Goal: Contribute content

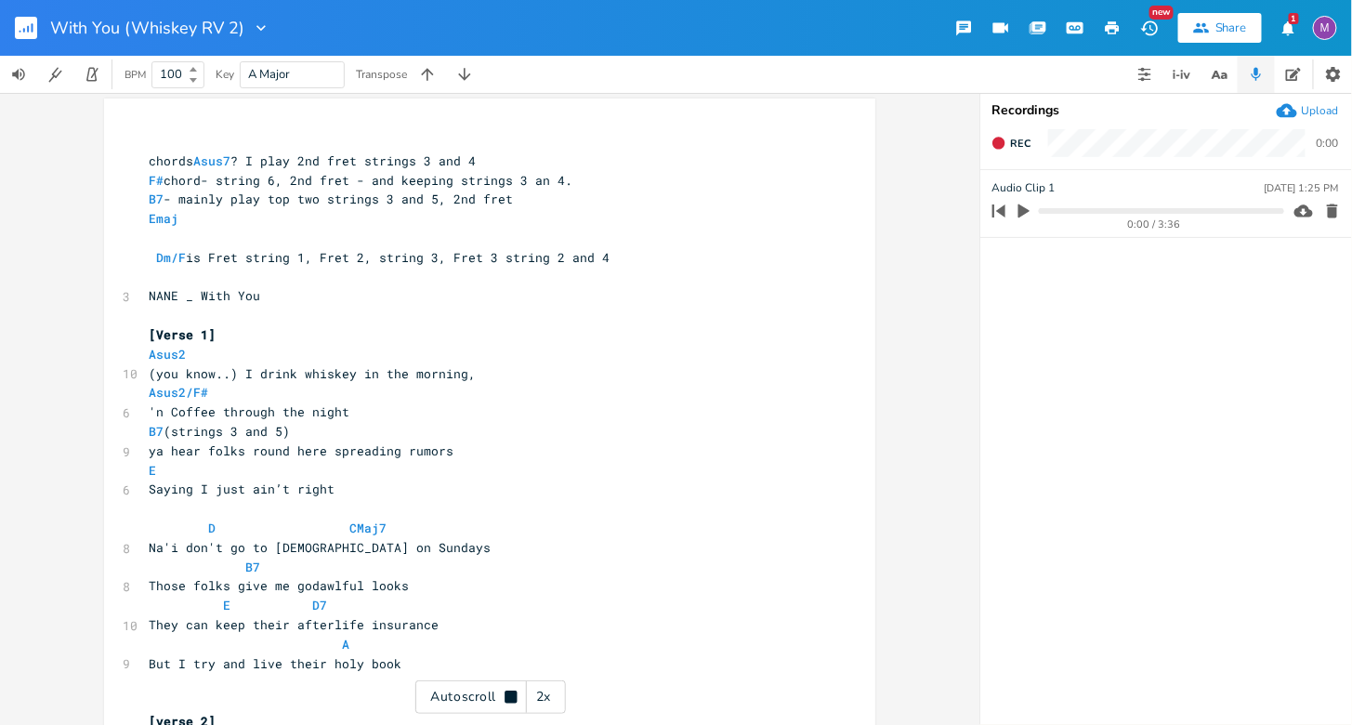
click at [42, 28] on button "button" at bounding box center [33, 28] width 37 height 45
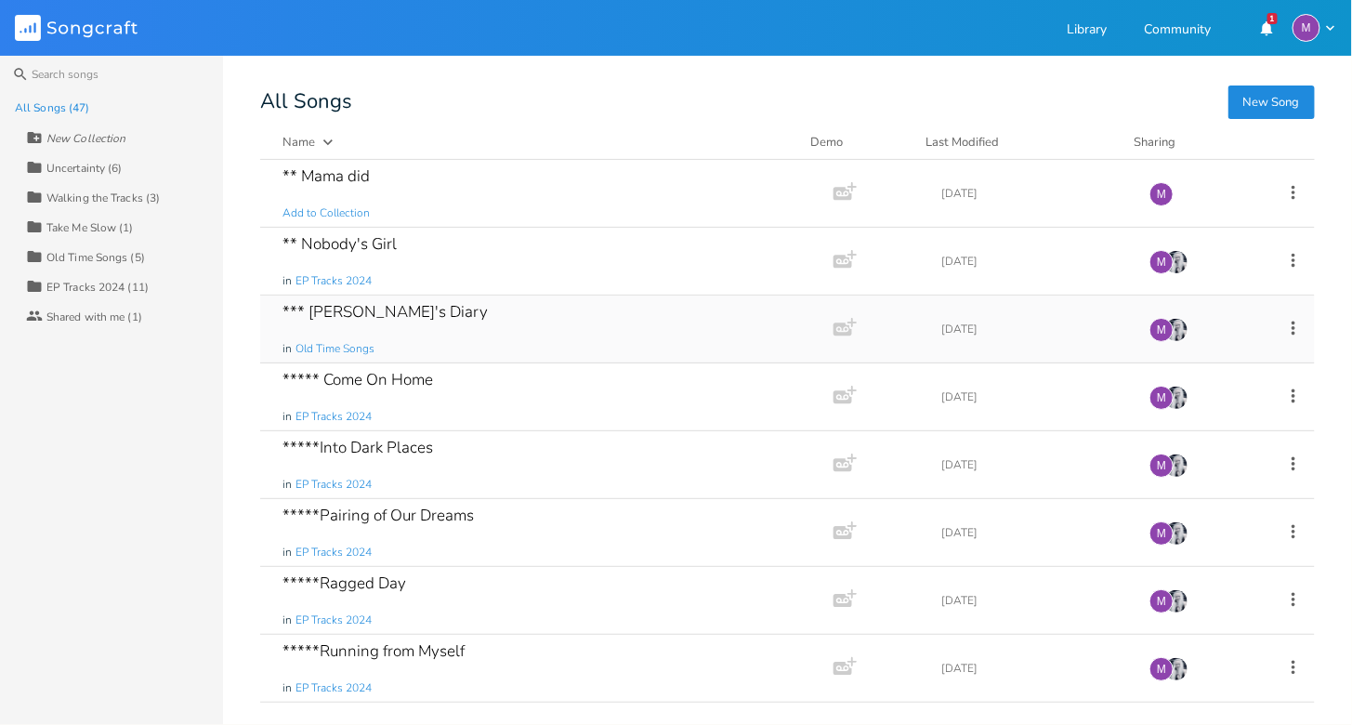
click at [446, 341] on div "*** [PERSON_NAME]'s Diary in Old Time Songs" at bounding box center [543, 329] width 521 height 67
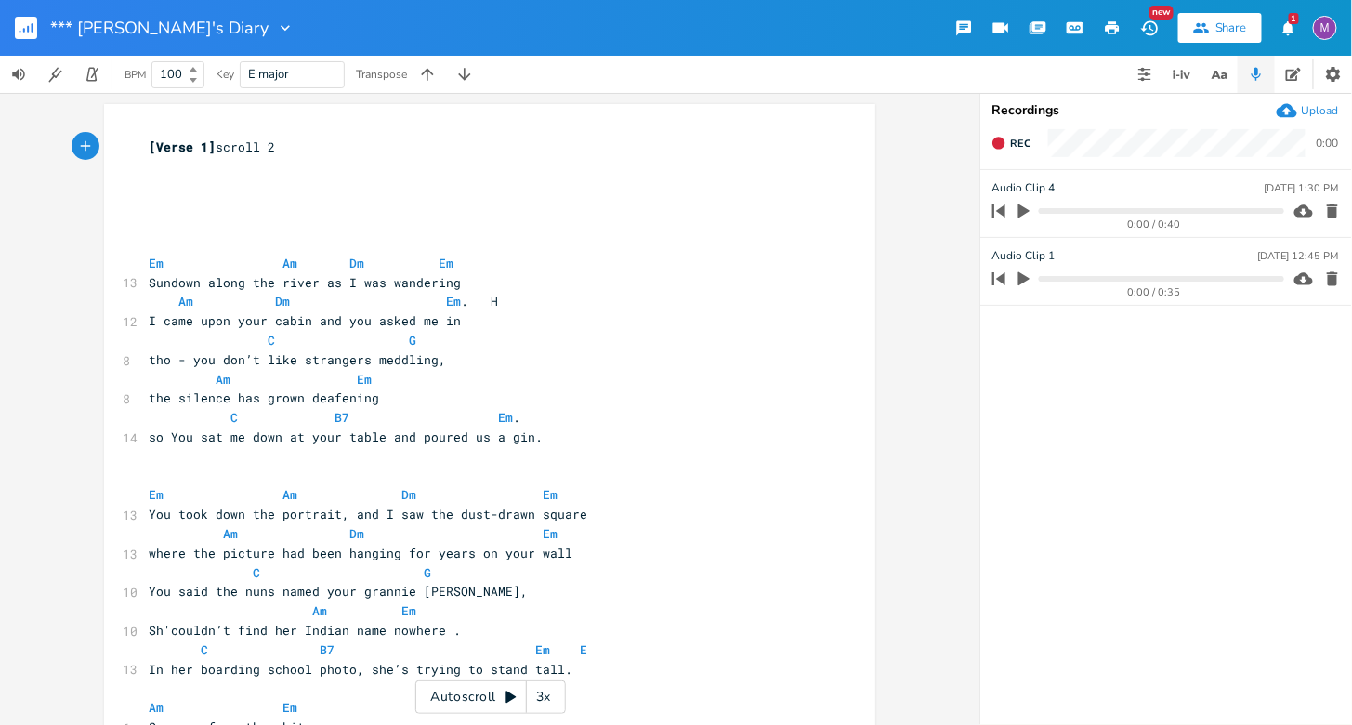
click at [513, 692] on icon at bounding box center [511, 697] width 15 height 15
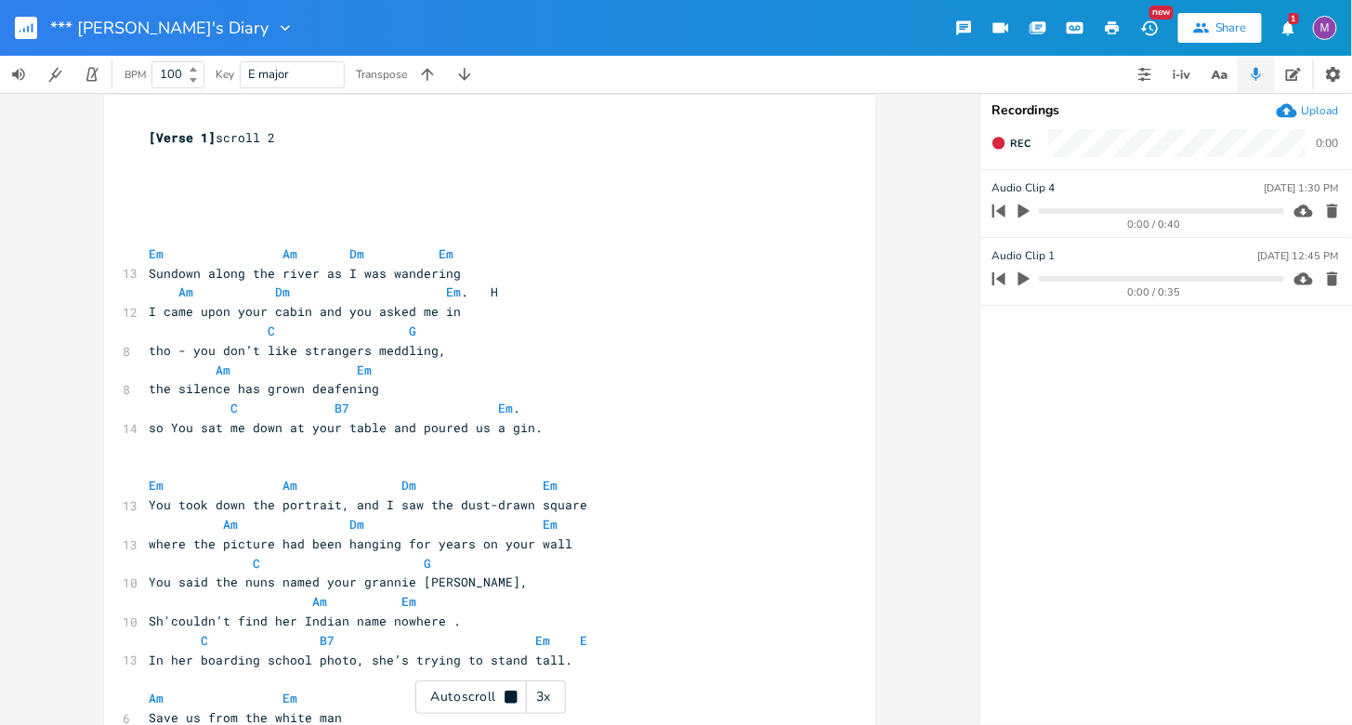
click at [548, 694] on div "3x" at bounding box center [543, 696] width 33 height 33
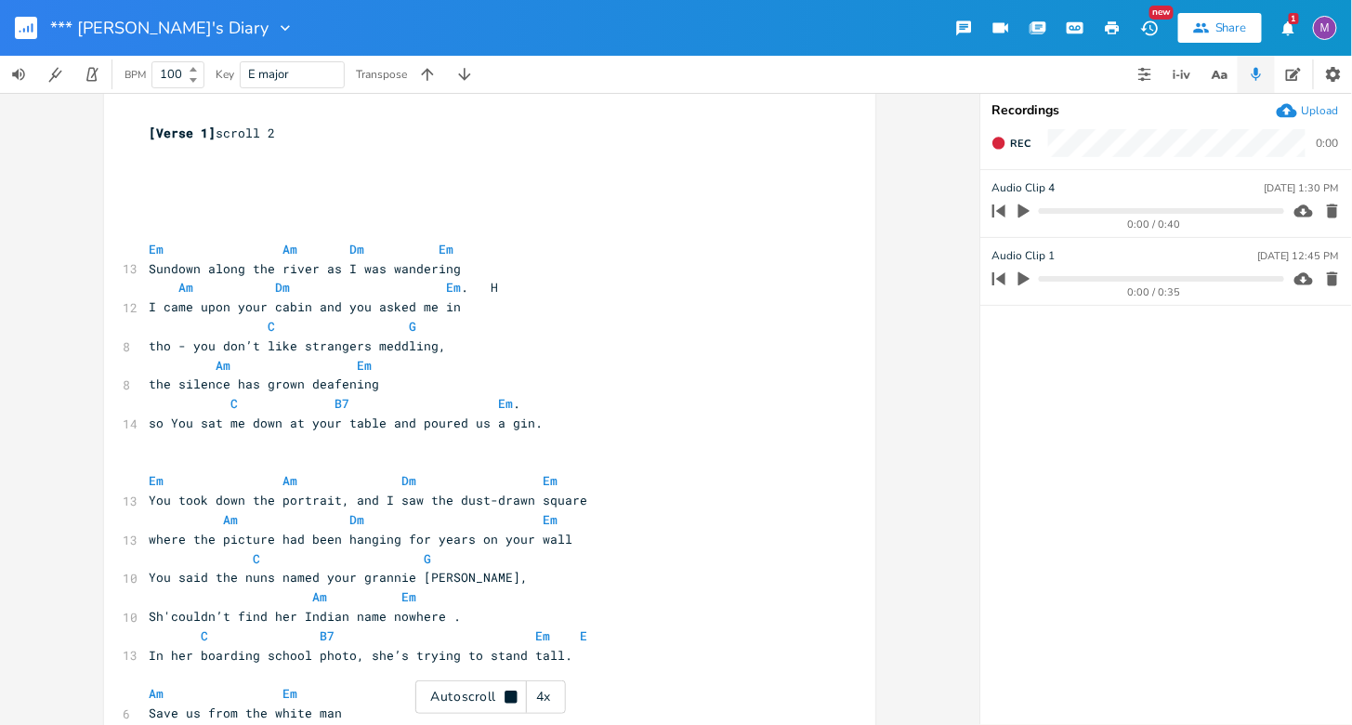
click at [548, 694] on div "4x" at bounding box center [543, 696] width 33 height 33
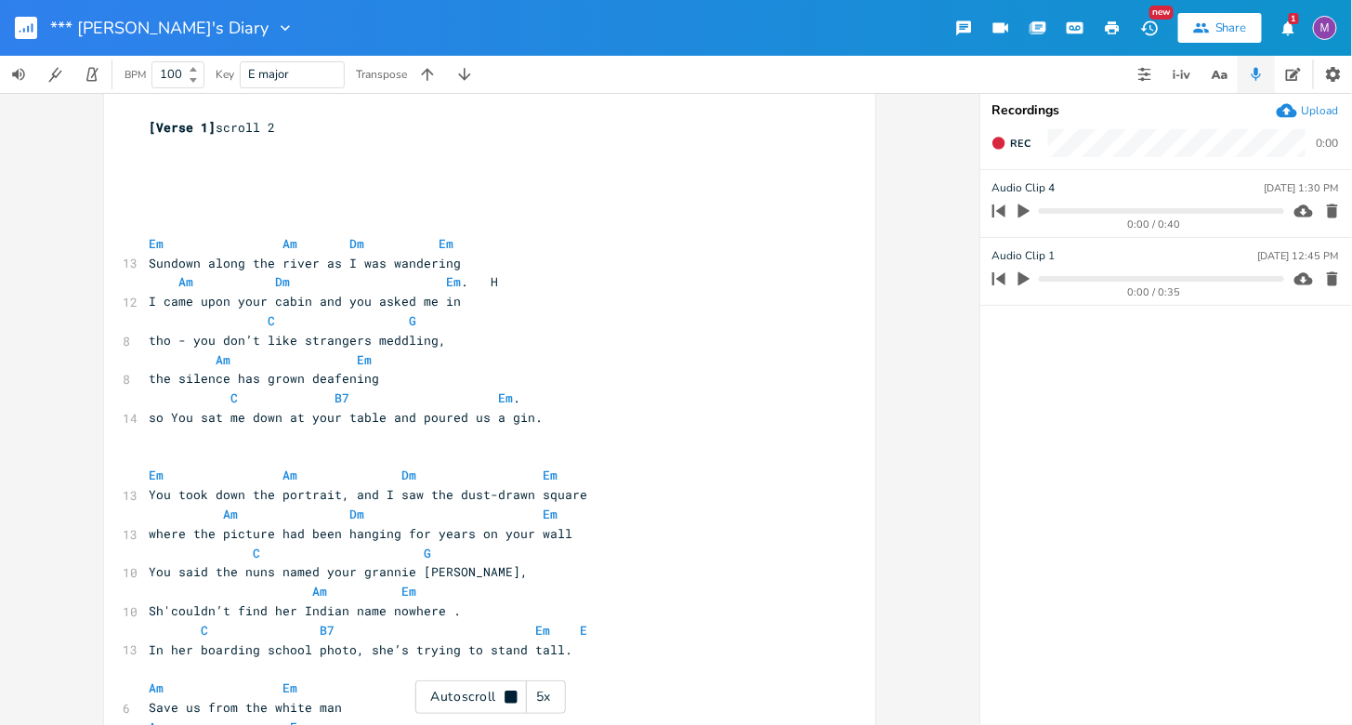
click at [548, 694] on div "5x" at bounding box center [543, 696] width 33 height 33
click at [548, 694] on div "1x" at bounding box center [543, 696] width 33 height 33
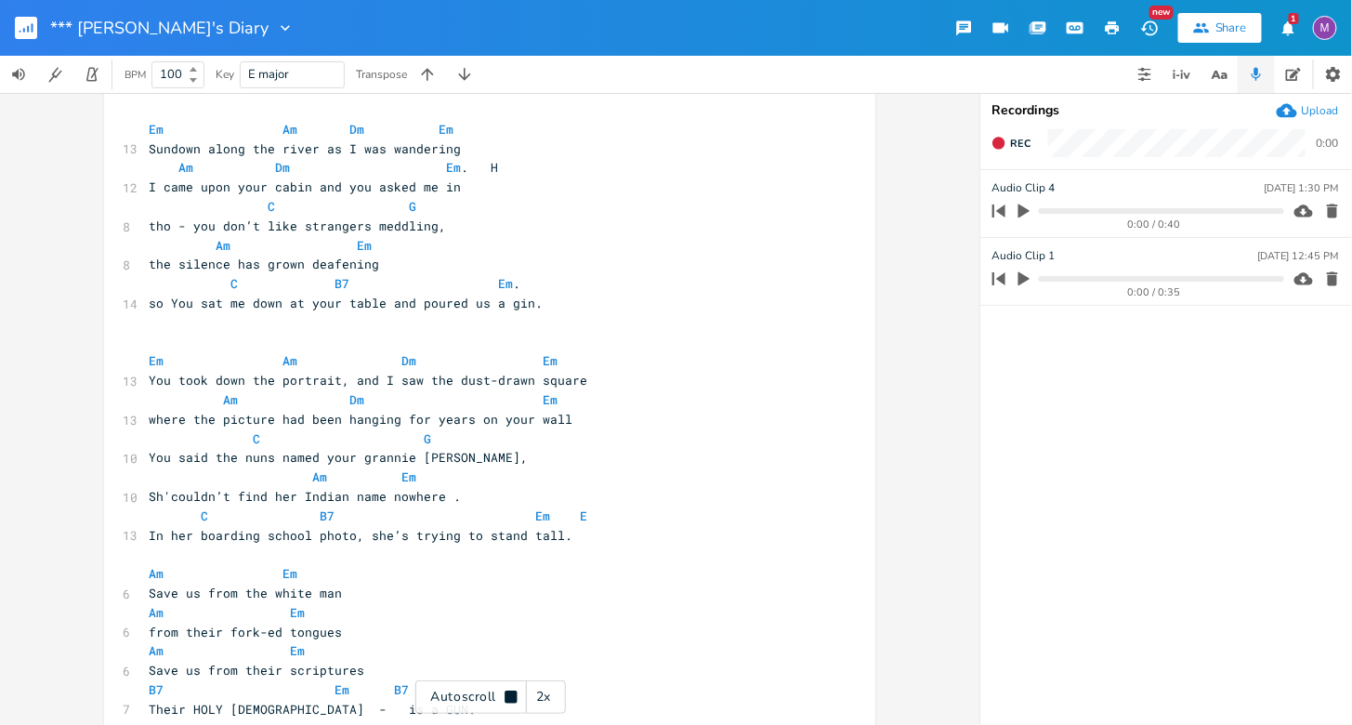
click at [548, 694] on div "2x" at bounding box center [543, 696] width 33 height 33
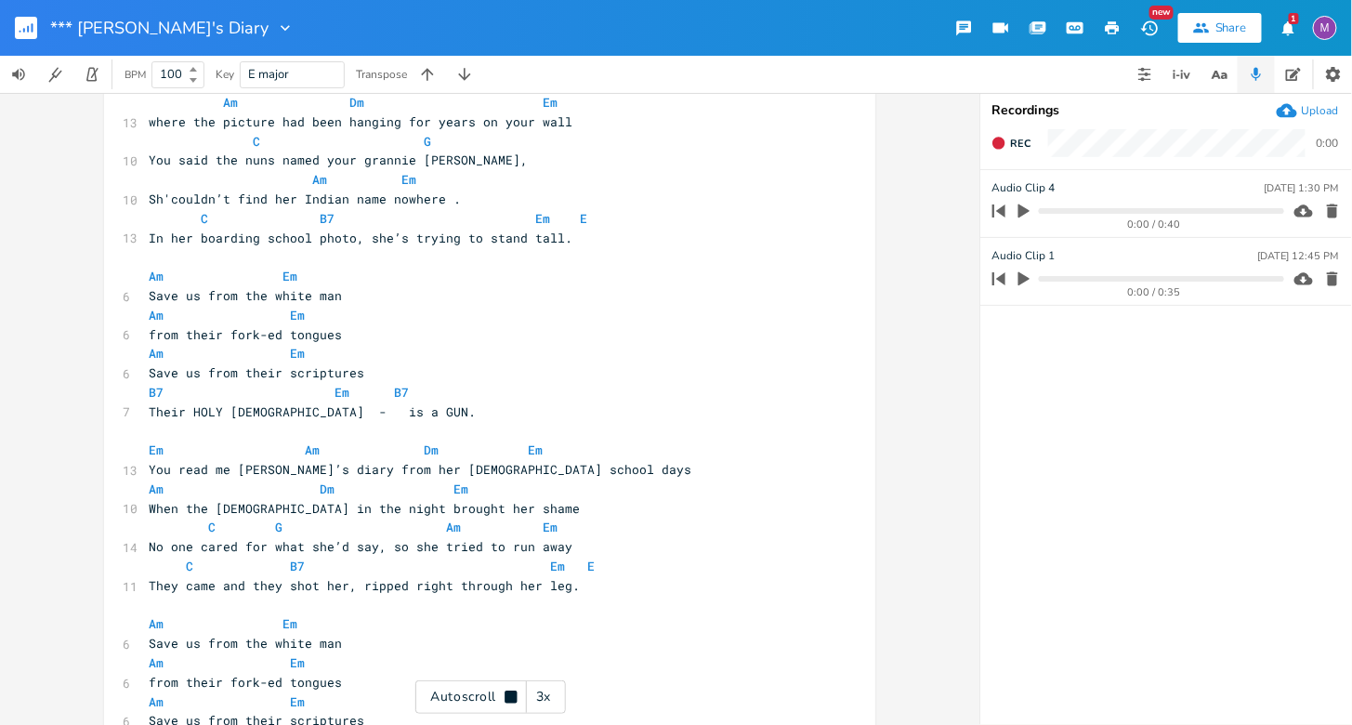
click at [553, 694] on div "3x" at bounding box center [543, 696] width 33 height 33
click at [553, 694] on div "4x" at bounding box center [543, 696] width 33 height 33
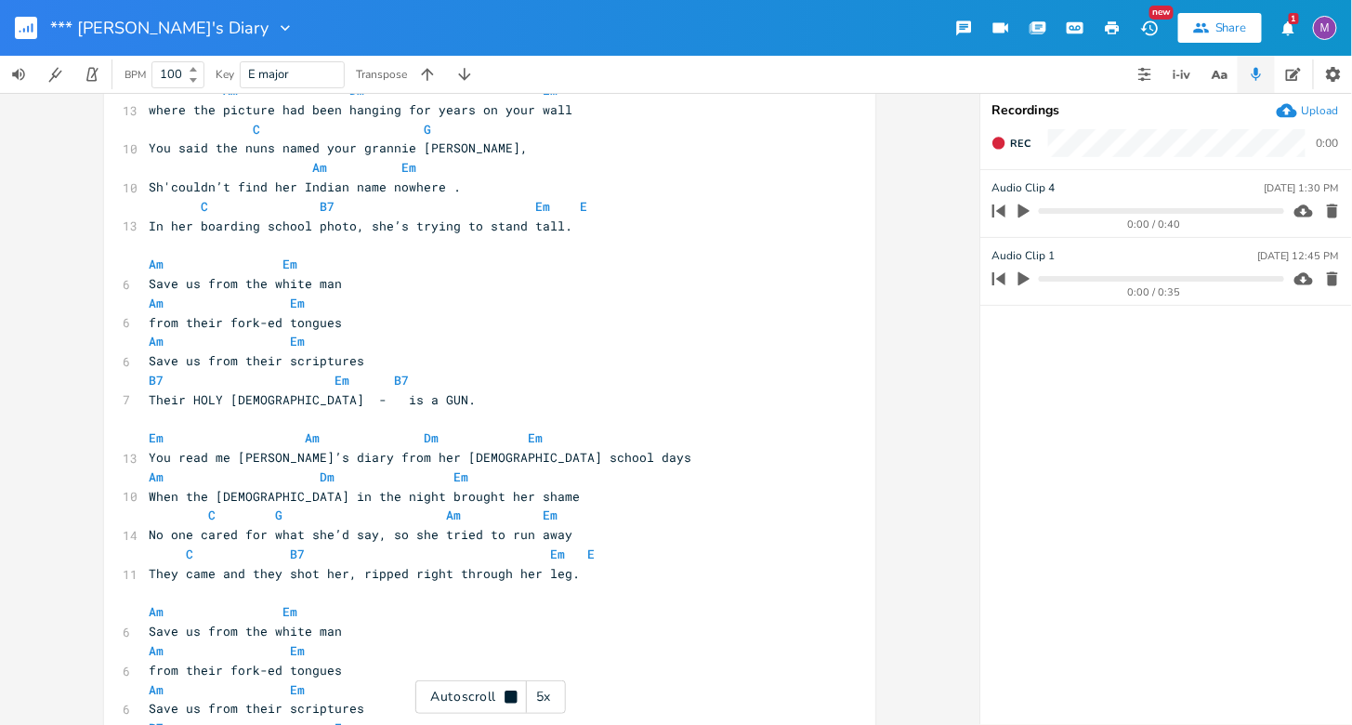
click at [553, 694] on div "5x" at bounding box center [543, 696] width 33 height 33
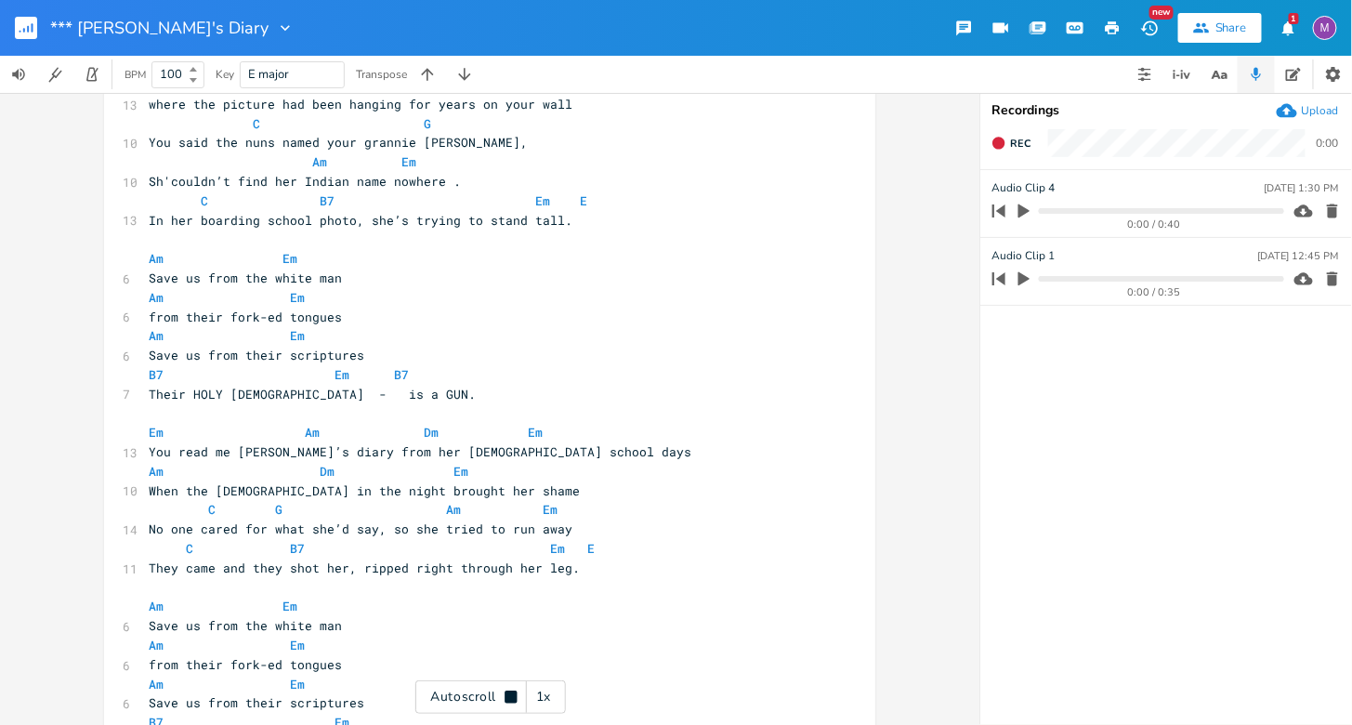
click at [553, 694] on div "1x" at bounding box center [543, 696] width 33 height 33
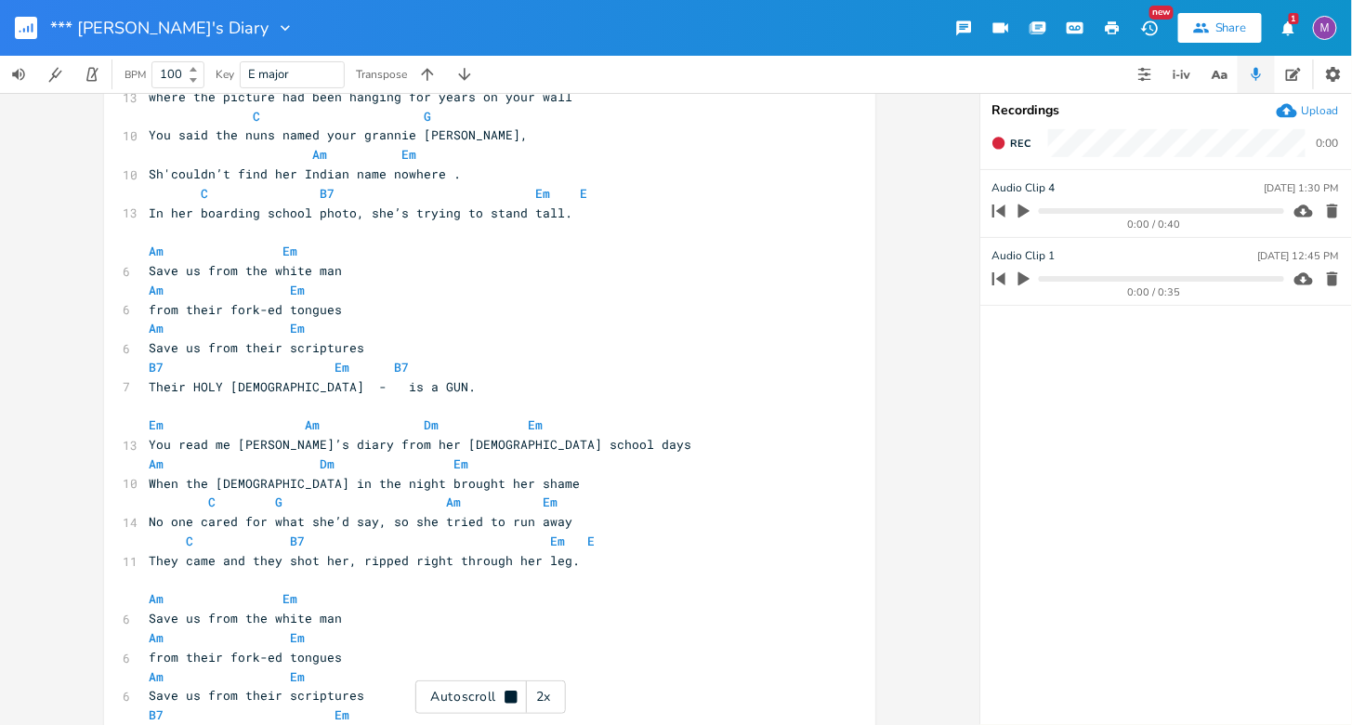
scroll to position [457, 0]
click at [20, 33] on rect "button" at bounding box center [26, 28] width 22 height 22
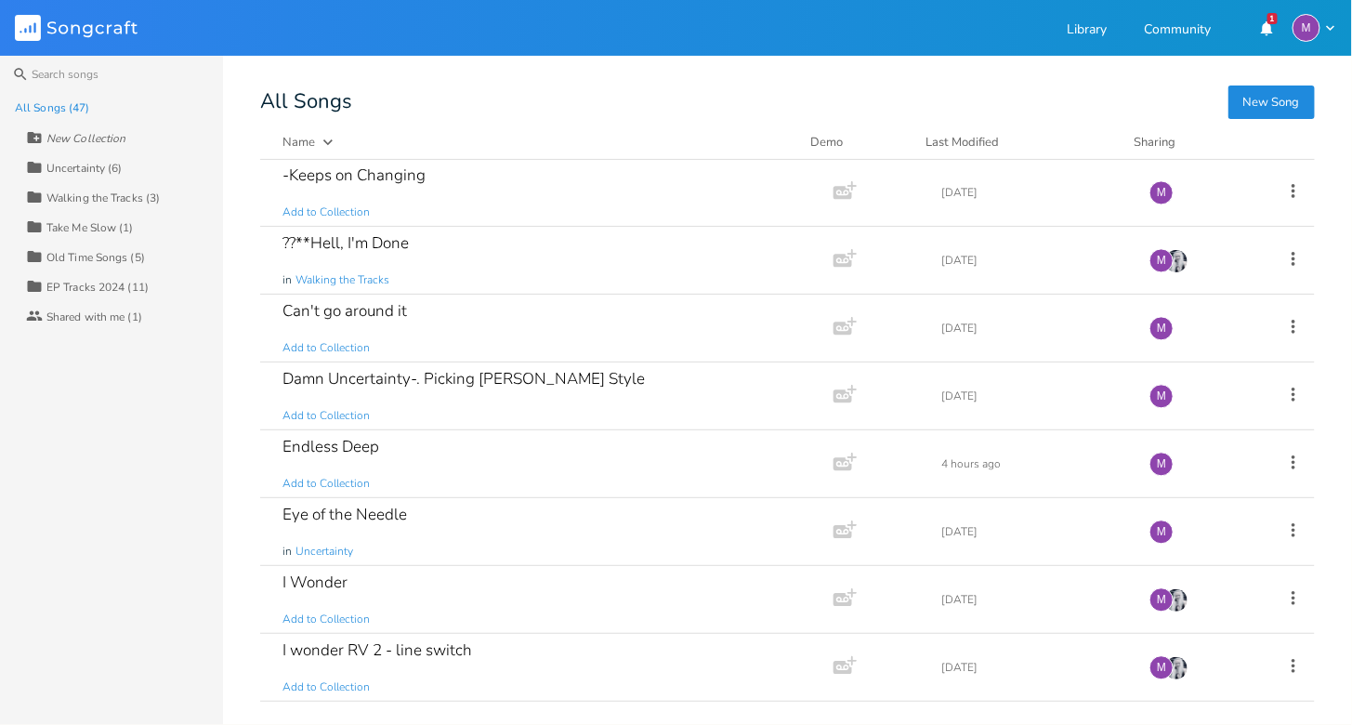
scroll to position [1348, 0]
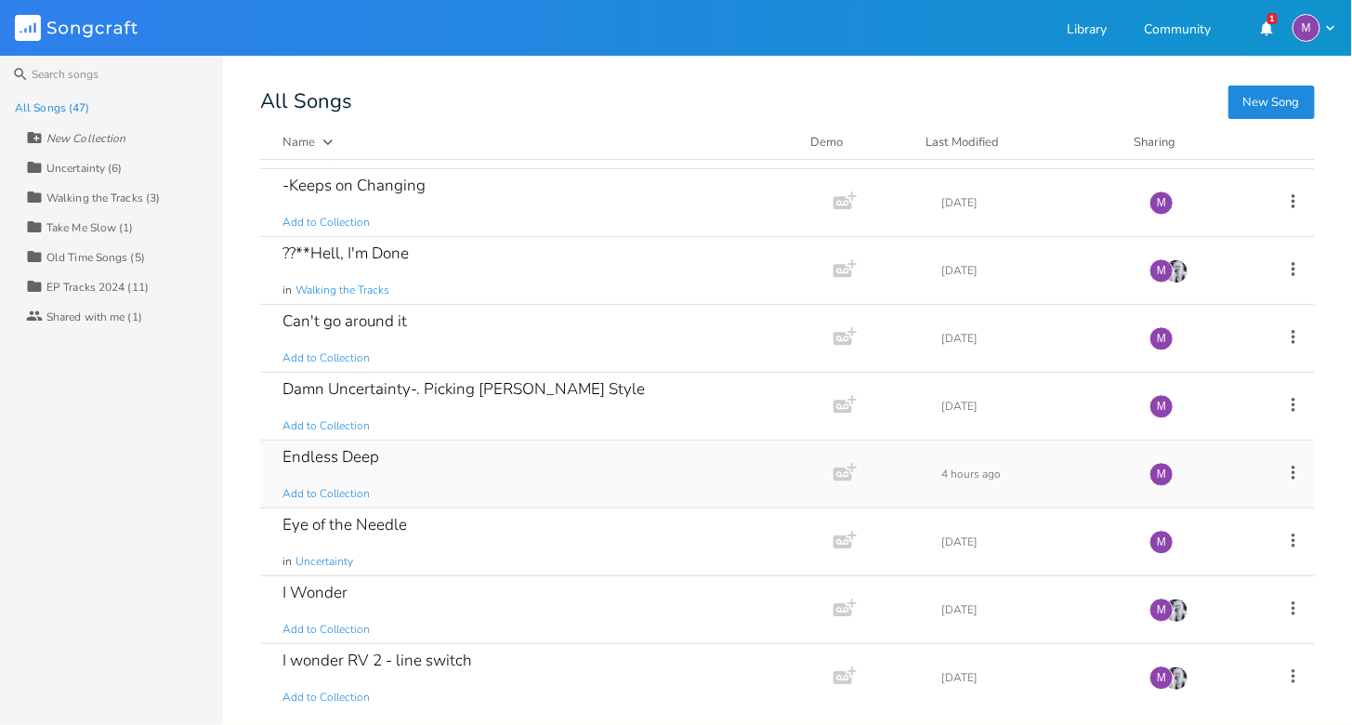
click at [487, 449] on div "Endless Deep Add to Collection" at bounding box center [543, 473] width 521 height 67
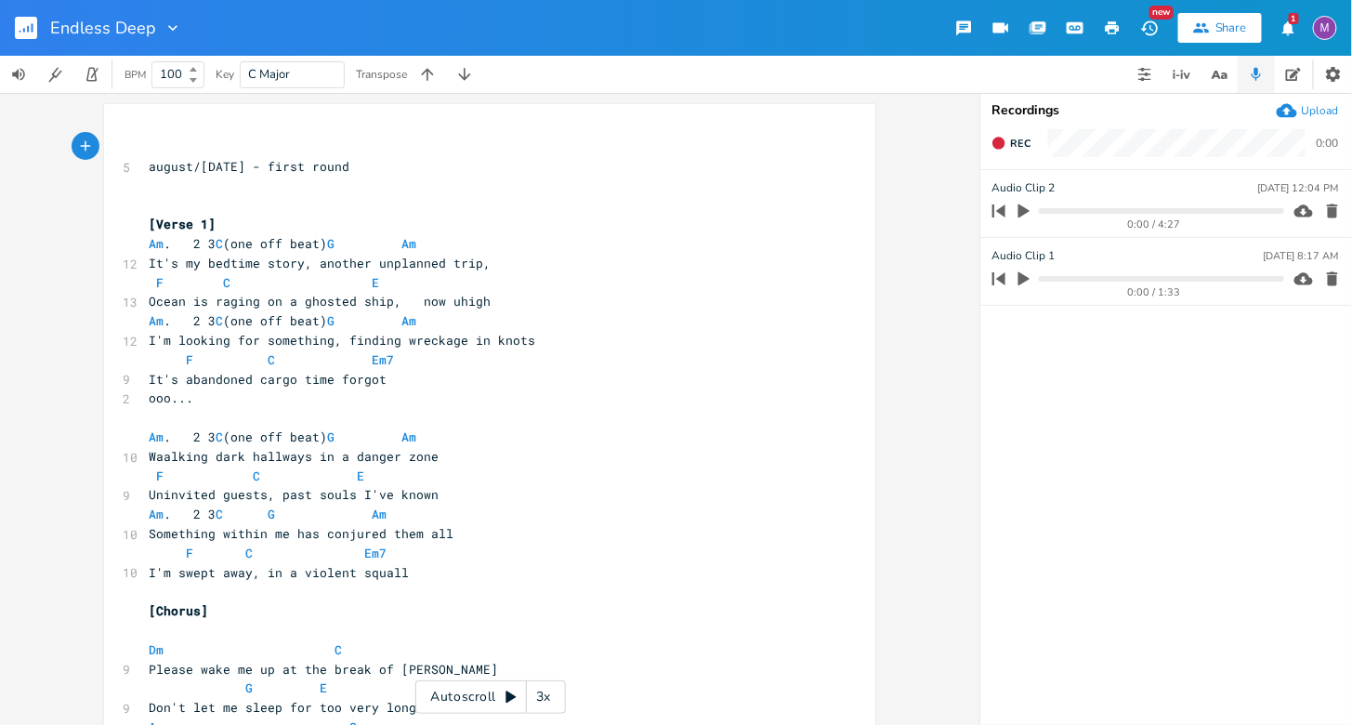
click at [551, 704] on div "3x" at bounding box center [543, 696] width 33 height 33
click at [551, 704] on div "4x" at bounding box center [543, 696] width 33 height 33
click at [551, 704] on div "5x" at bounding box center [543, 696] width 33 height 33
click at [551, 704] on div "1x" at bounding box center [543, 696] width 33 height 33
click at [513, 699] on icon at bounding box center [511, 697] width 15 height 15
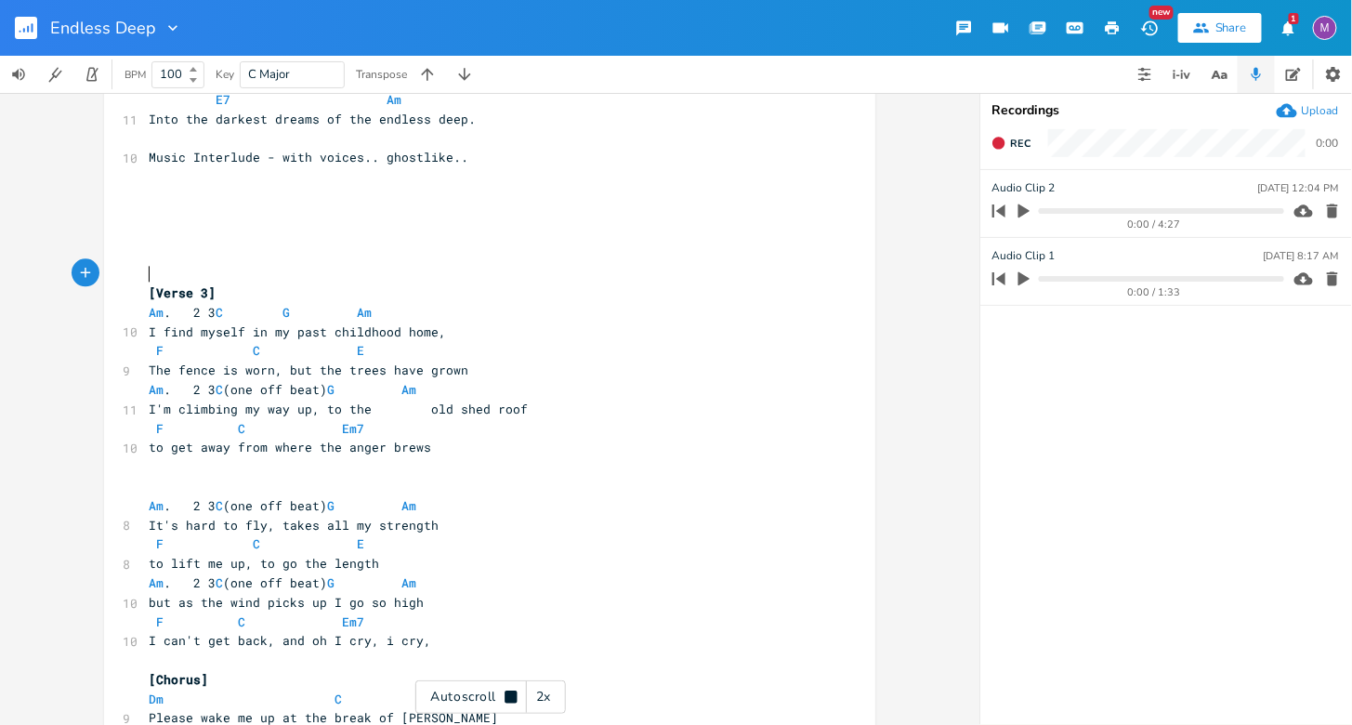
click at [163, 265] on pre "​" at bounding box center [480, 274] width 671 height 20
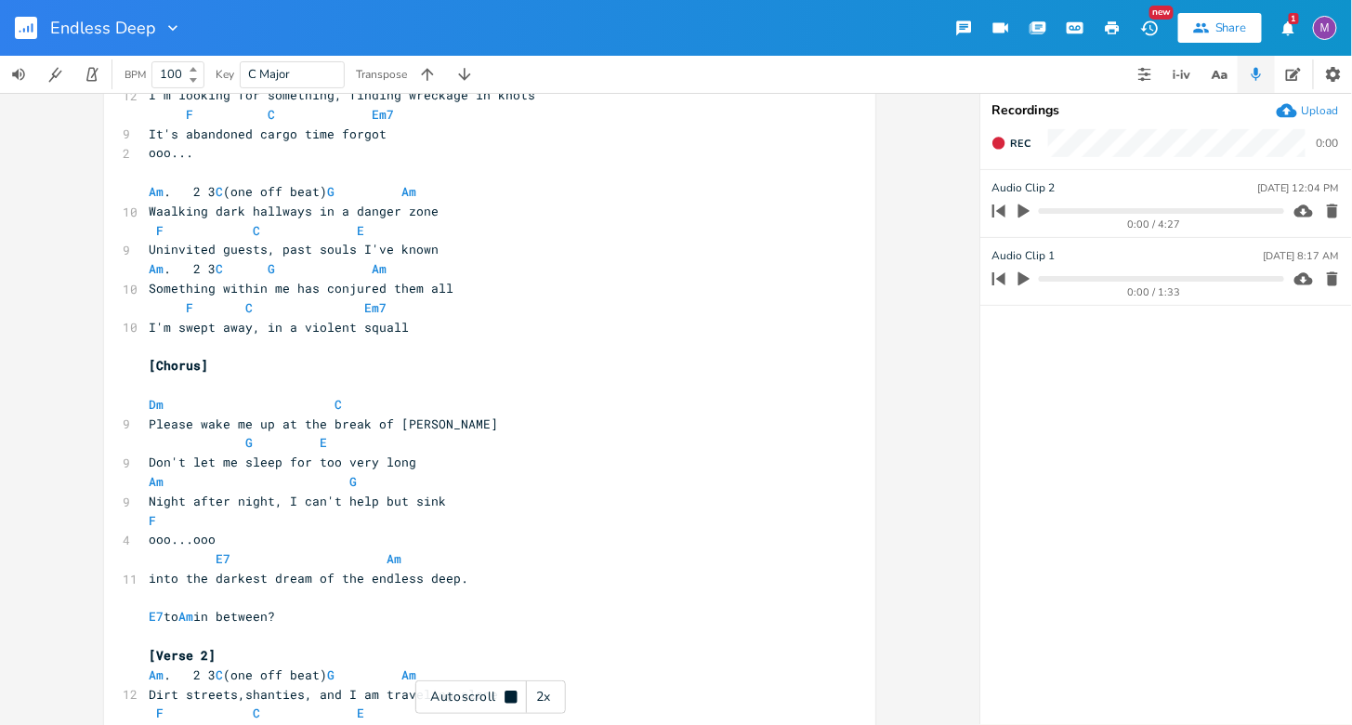
click at [417, 318] on pre "I'm swept away, in a violent squall" at bounding box center [480, 328] width 671 height 20
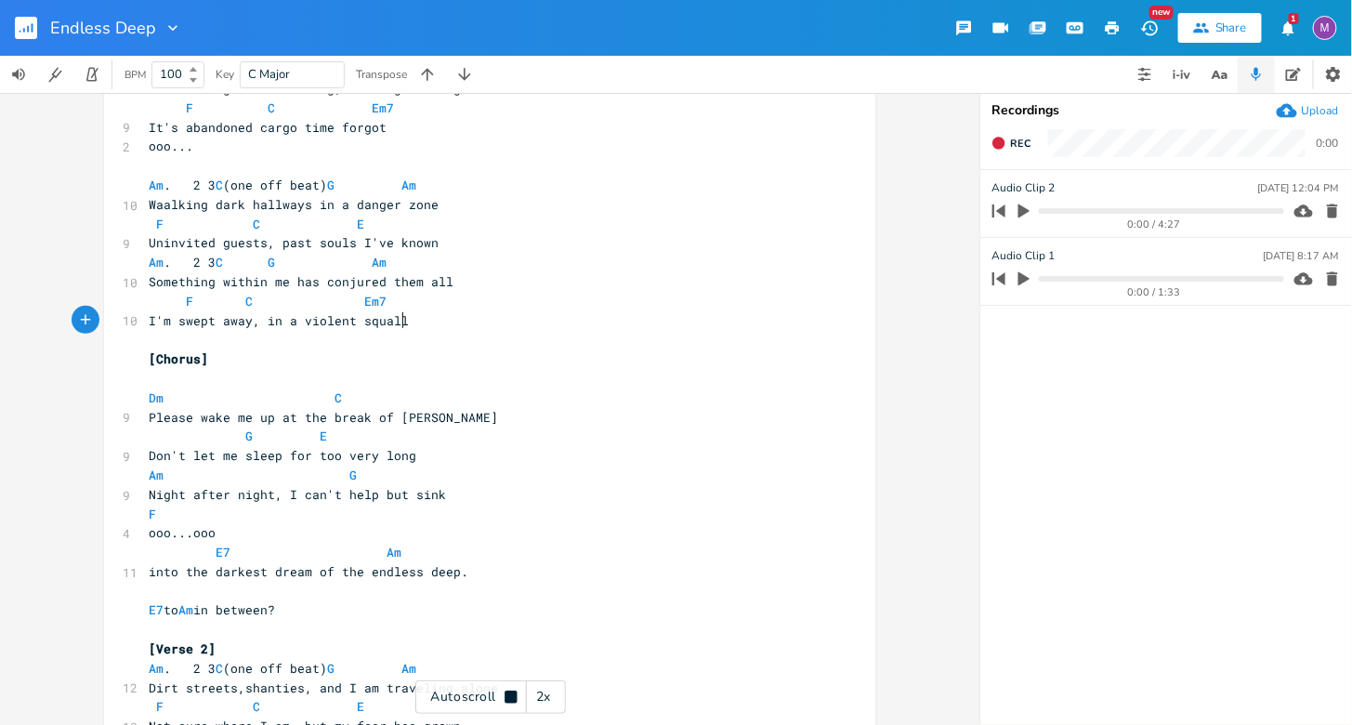
click at [419, 320] on pre "I'm swept away, in a violent squall" at bounding box center [480, 321] width 671 height 20
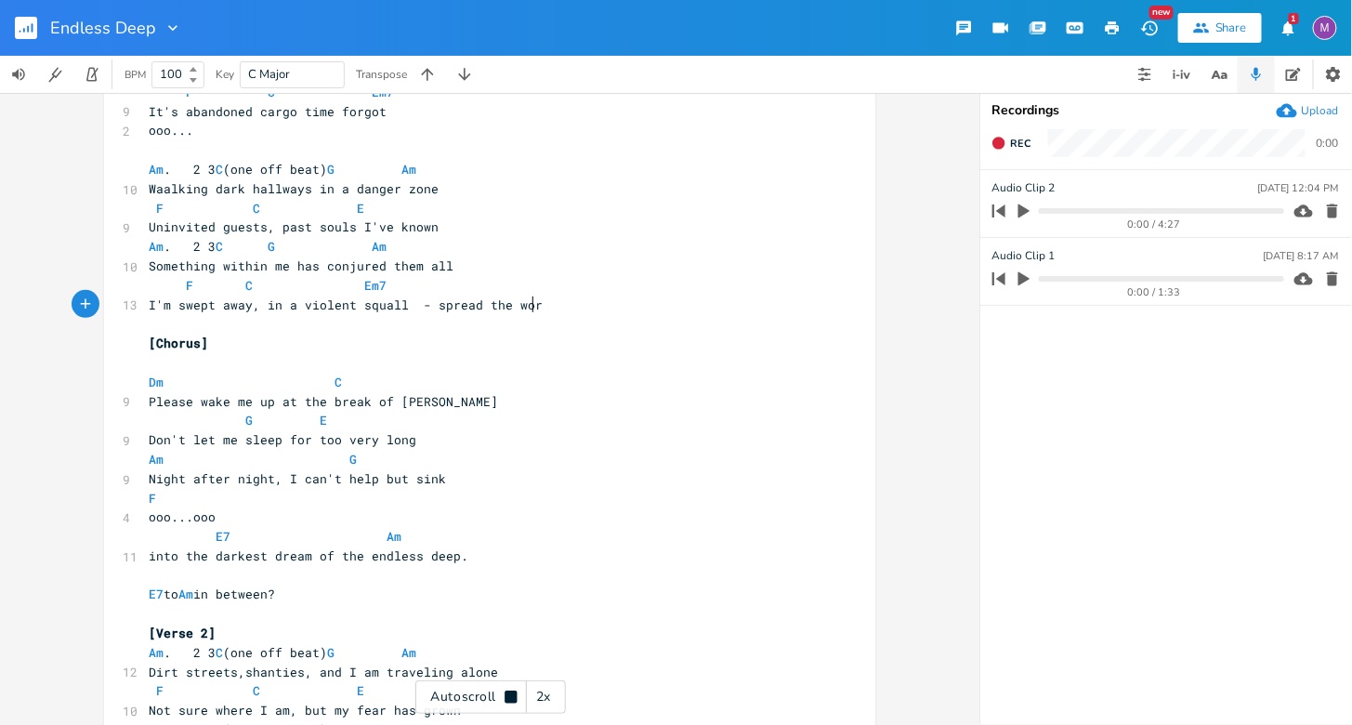
scroll to position [270, 0]
type textarea "- spread the work"
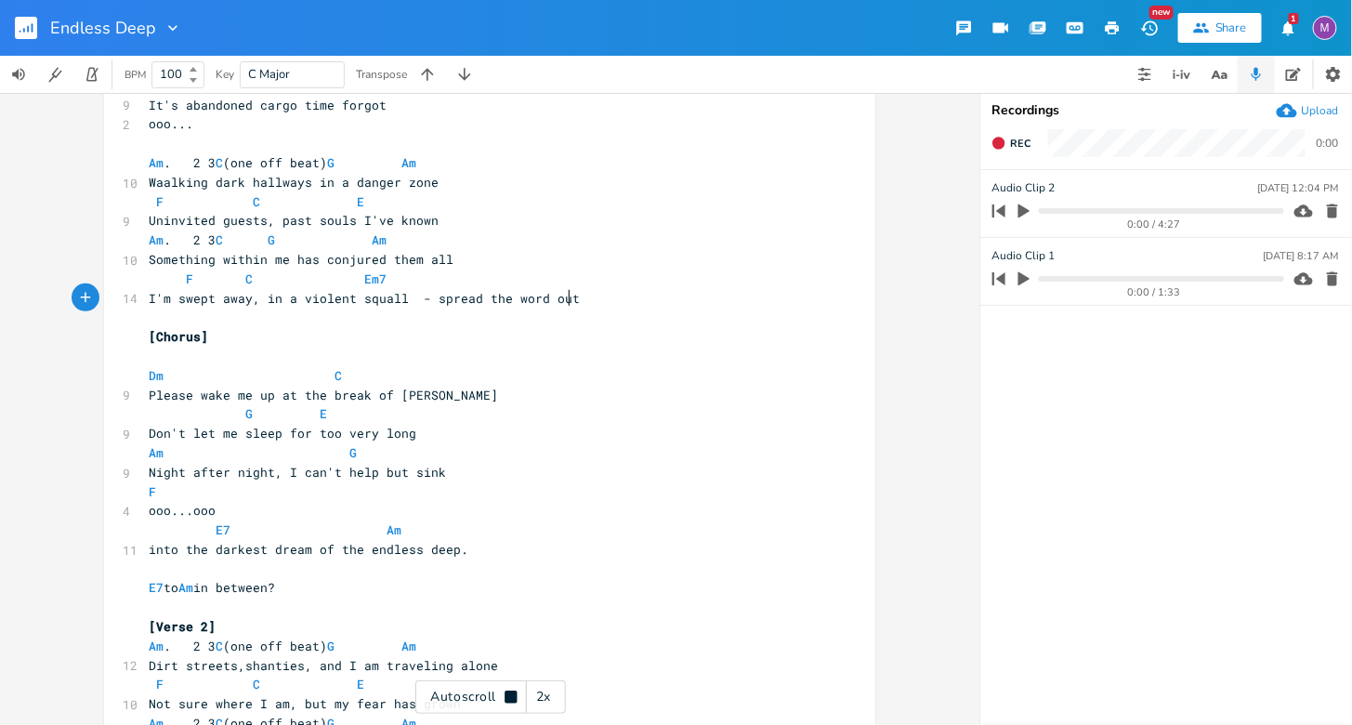
scroll to position [0, 0]
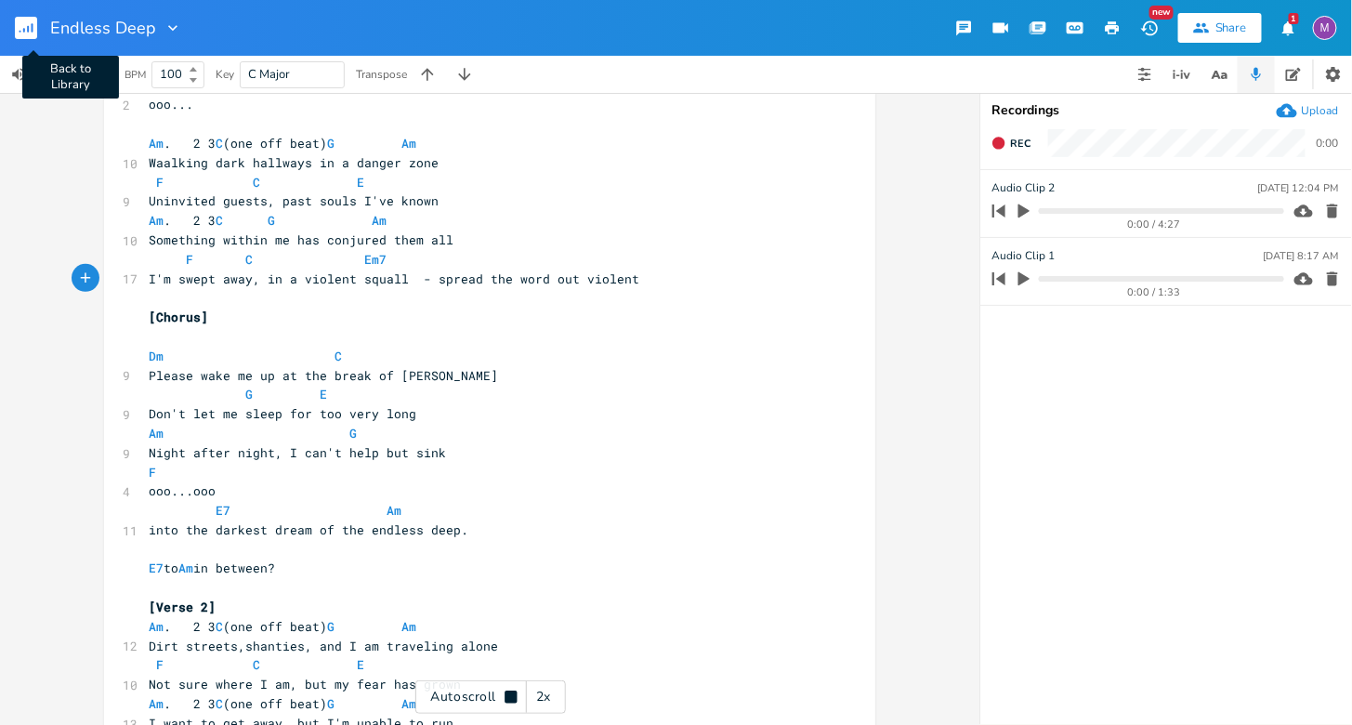
type textarea "d out violent"
click at [34, 23] on rect "button" at bounding box center [26, 28] width 22 height 22
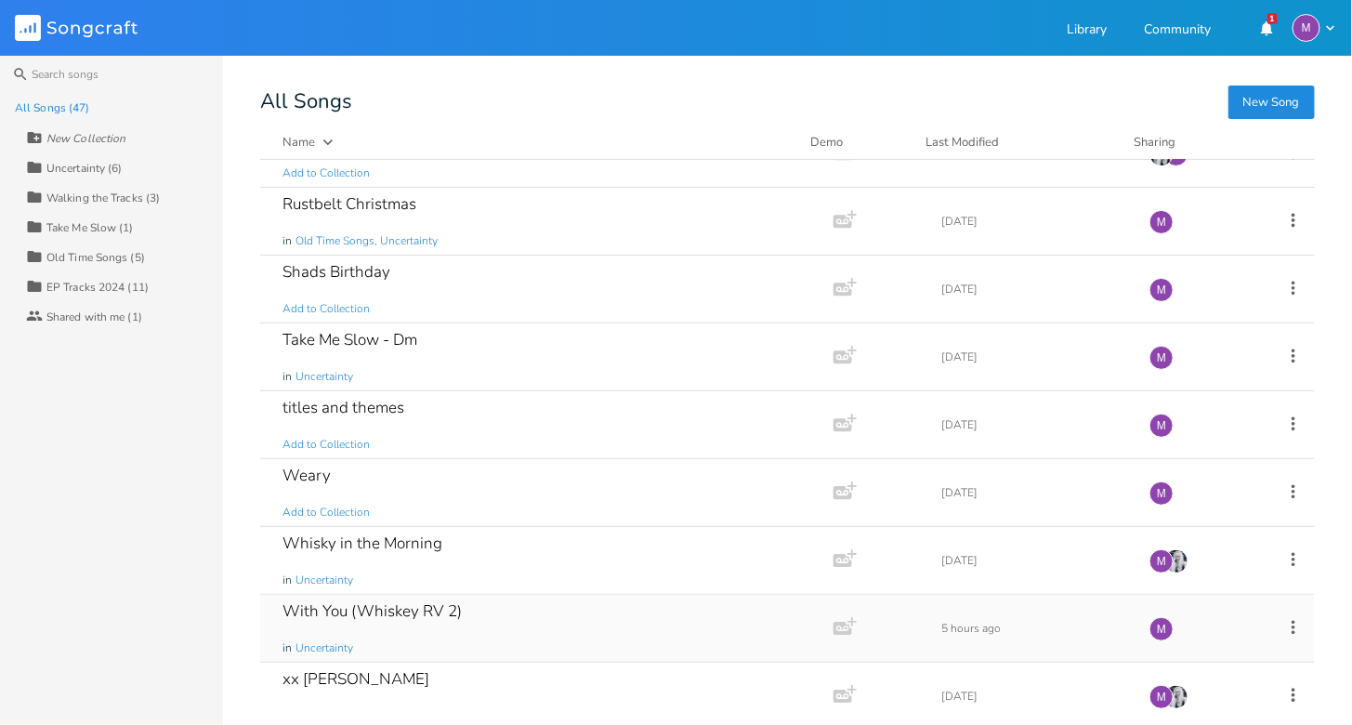
click at [561, 611] on div "With You (Whiskey RV 2) in Uncertainty" at bounding box center [543, 628] width 521 height 67
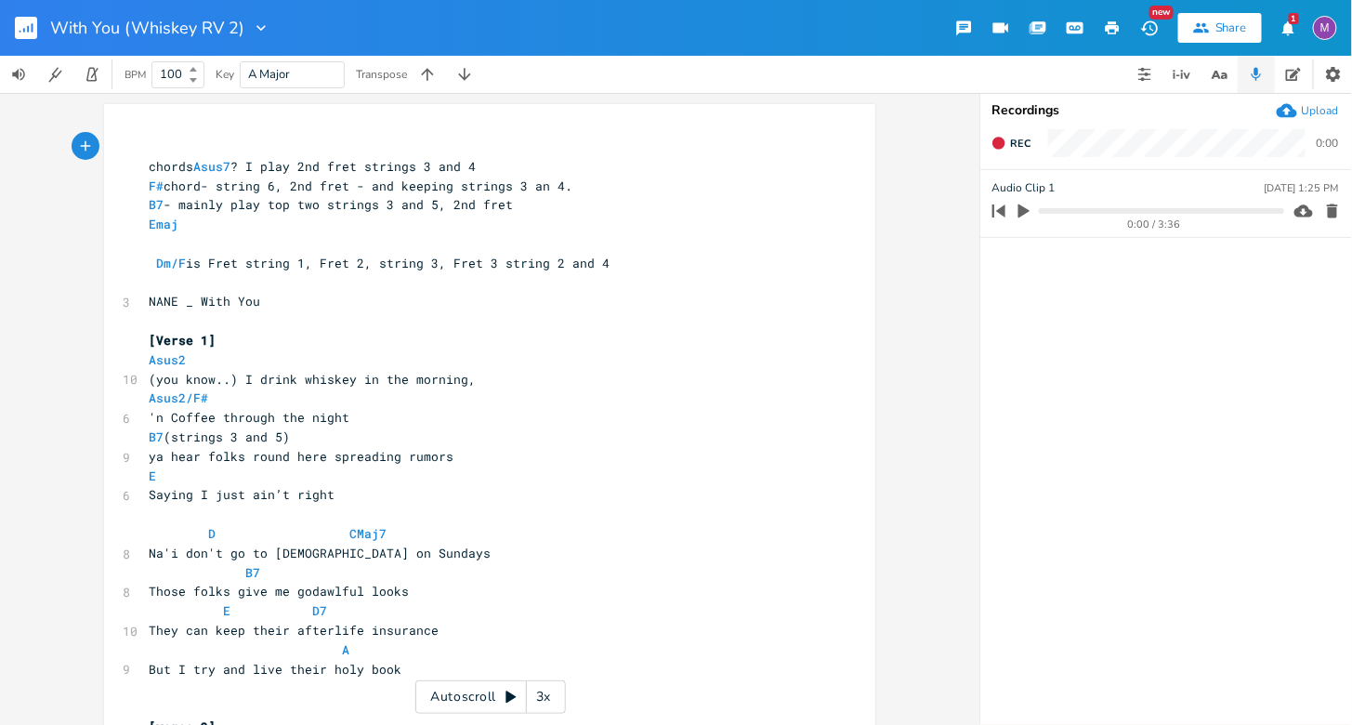
click at [544, 693] on div "3x" at bounding box center [543, 696] width 33 height 33
click at [545, 705] on div "4x" at bounding box center [543, 696] width 33 height 33
click at [545, 705] on div "5x" at bounding box center [543, 696] width 33 height 33
click at [545, 705] on div "1x" at bounding box center [543, 696] width 33 height 33
click at [511, 696] on icon at bounding box center [511, 697] width 10 height 12
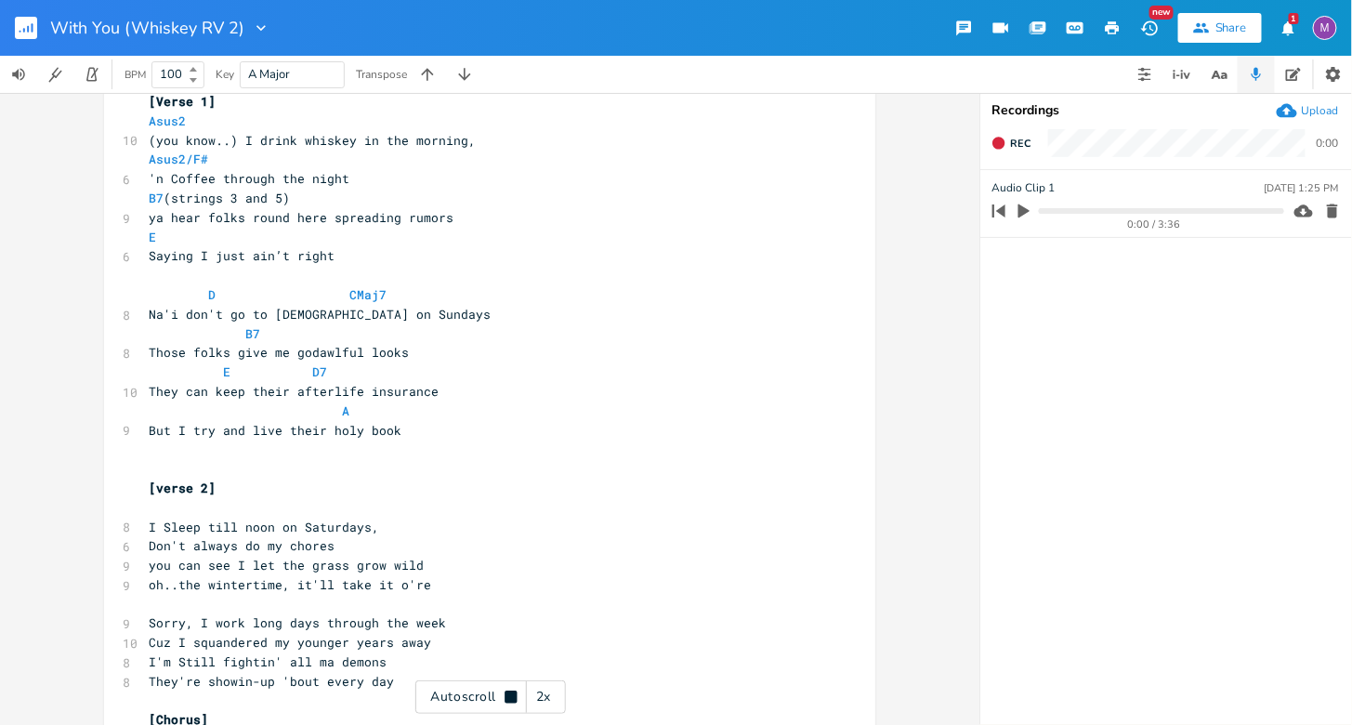
click at [551, 692] on div "2x" at bounding box center [543, 696] width 33 height 33
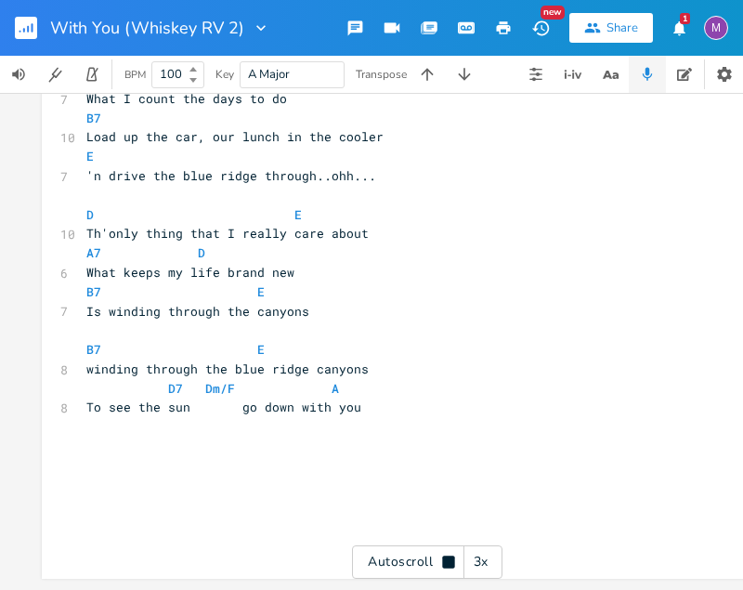
scroll to position [1702, 0]
